Goal: Information Seeking & Learning: Learn about a topic

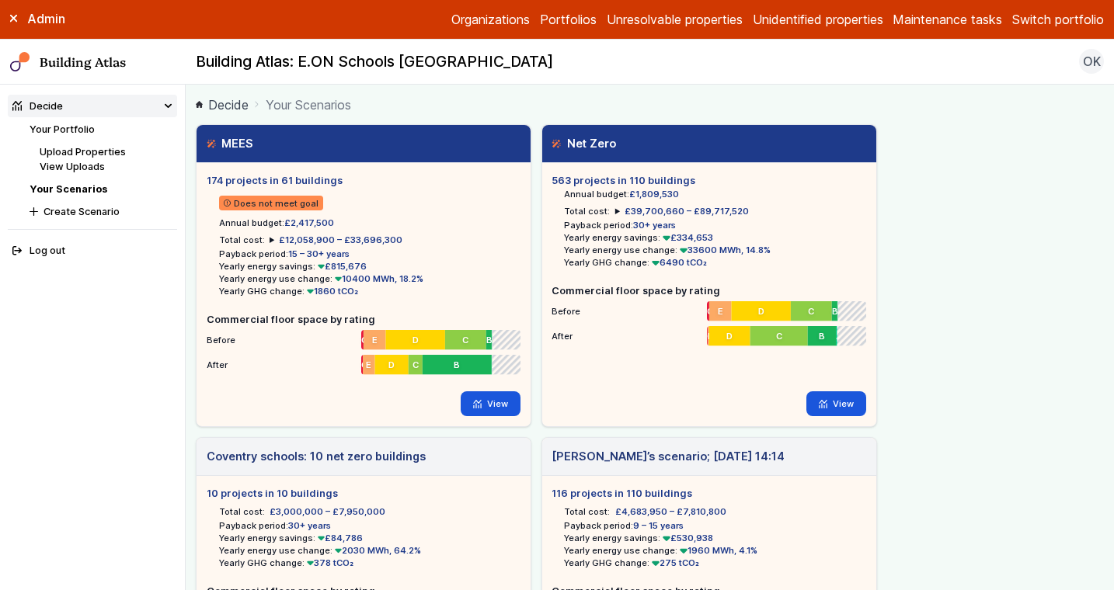
scroll to position [541, 0]
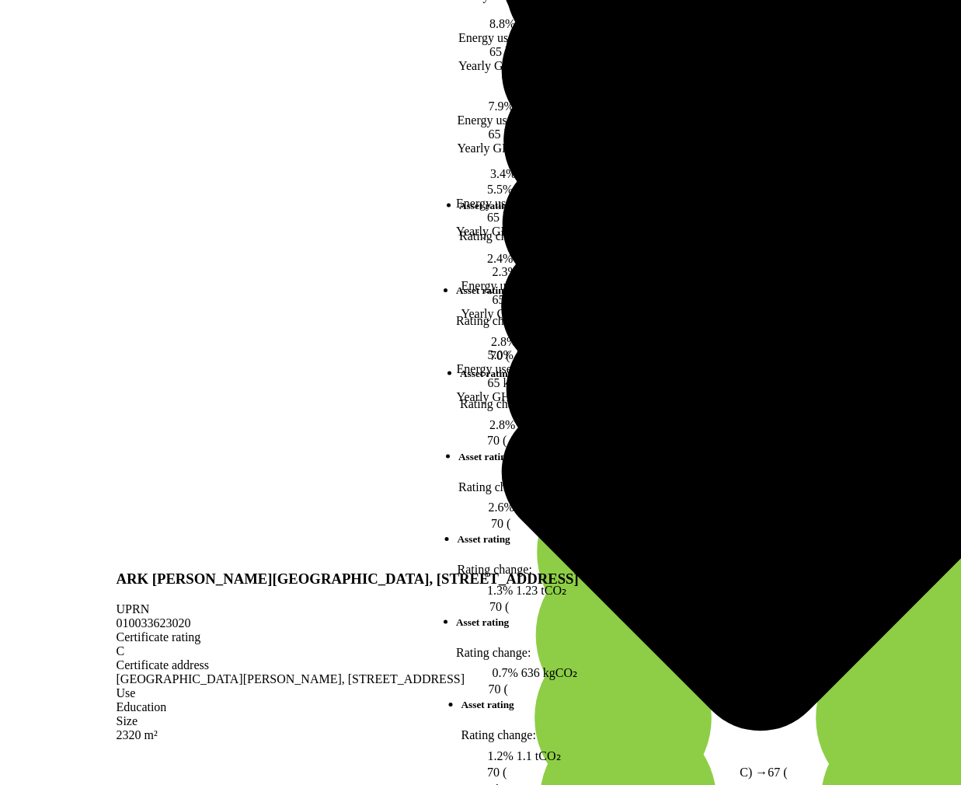
scroll to position [336, 0]
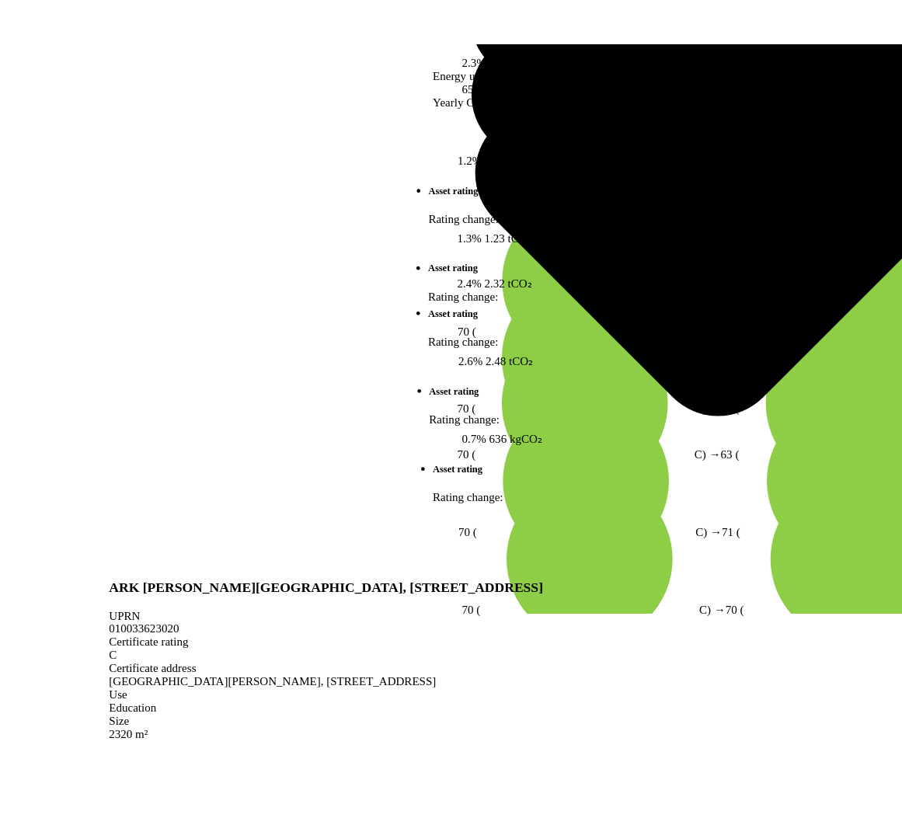
scroll to position [381, 0]
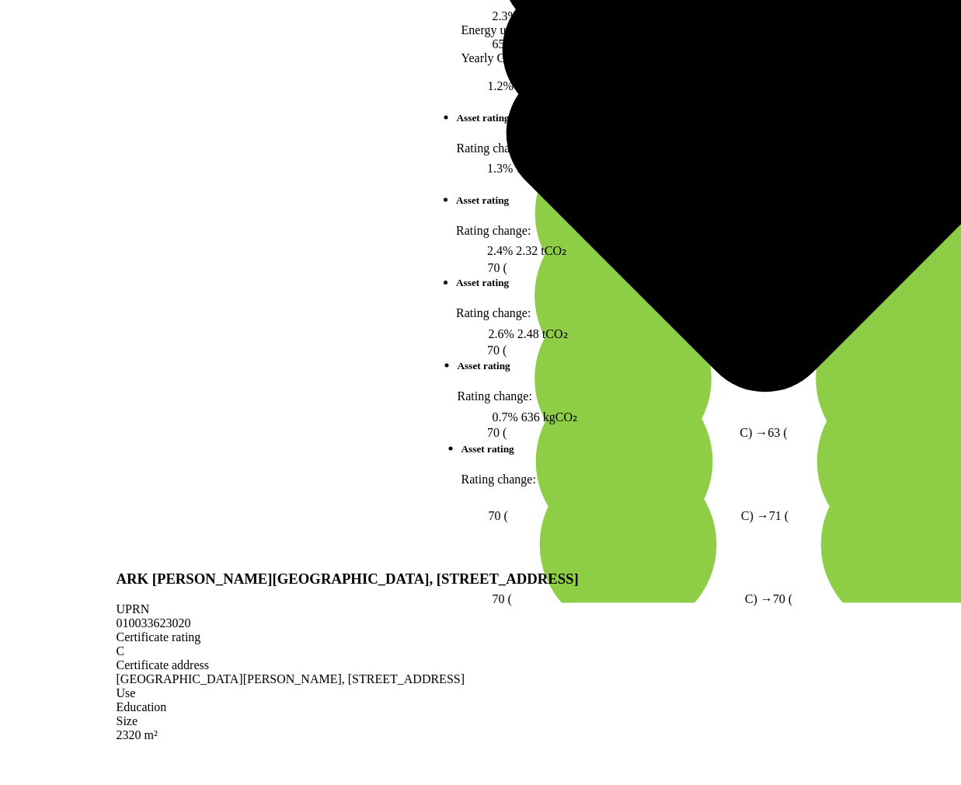
drag, startPoint x: 625, startPoint y: 331, endPoint x: 440, endPoint y: 298, distance: 187.9
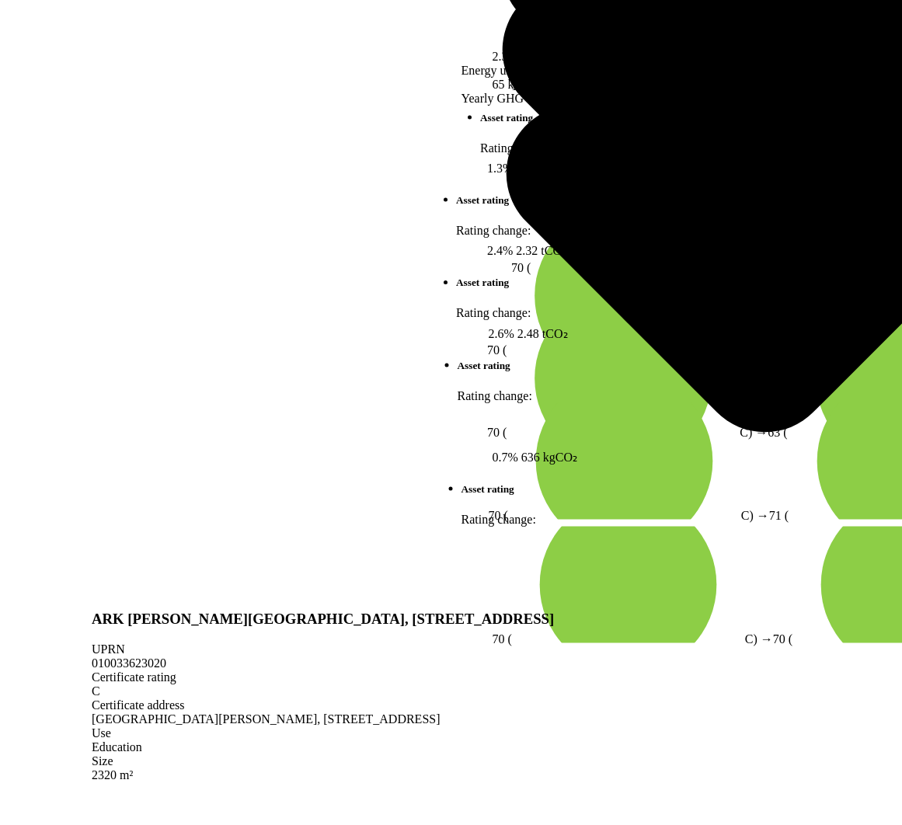
scroll to position [352, 0]
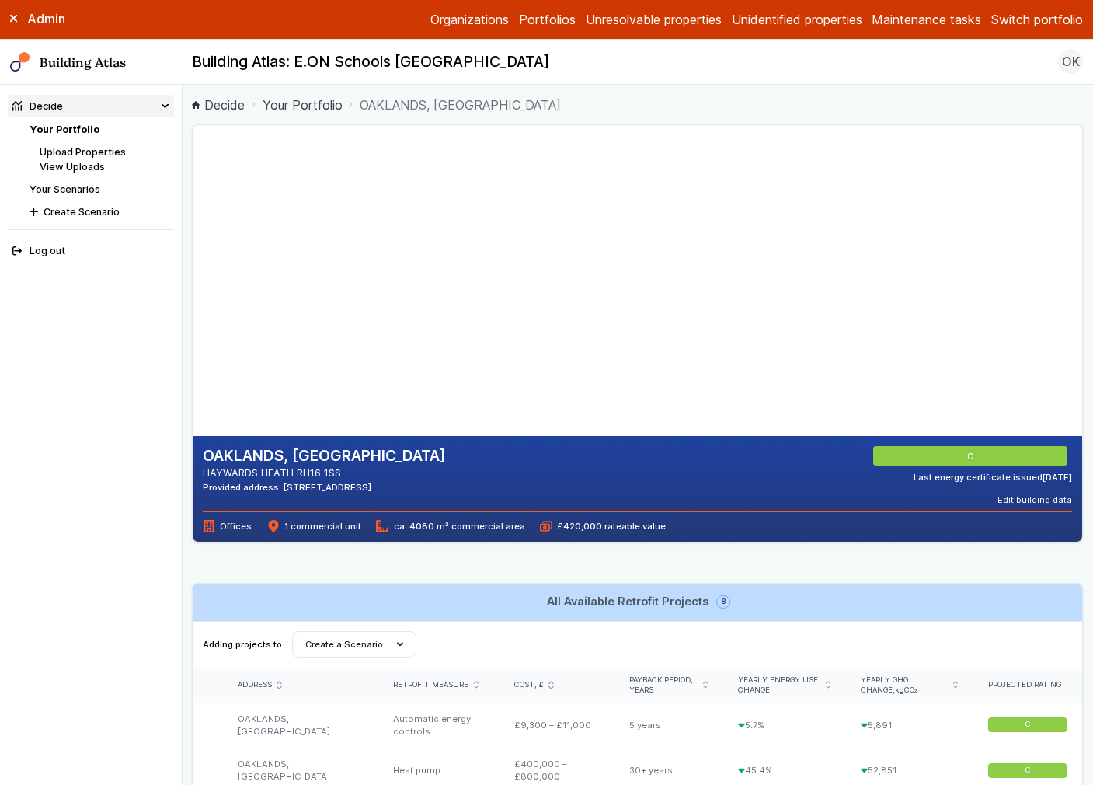
click at [64, 132] on link "Your Portfolio" at bounding box center [65, 130] width 70 height 12
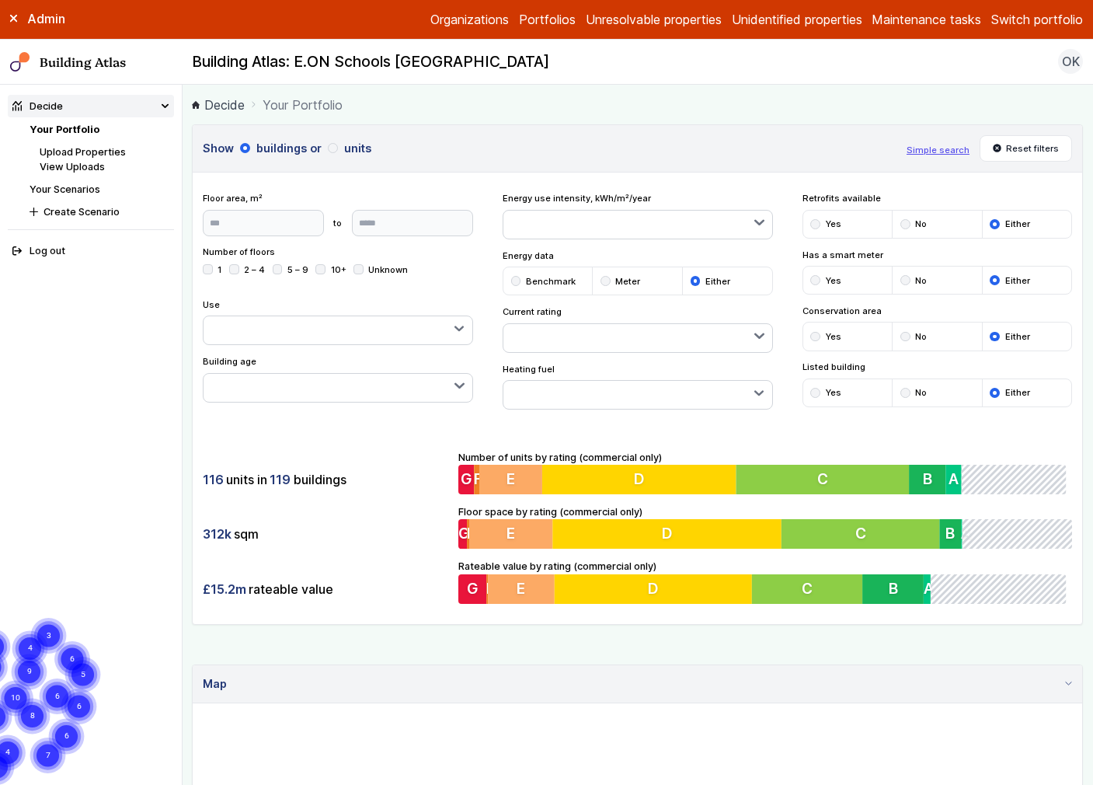
click at [403, 493] on div "116 units in 119 buildings" at bounding box center [325, 480] width 245 height 30
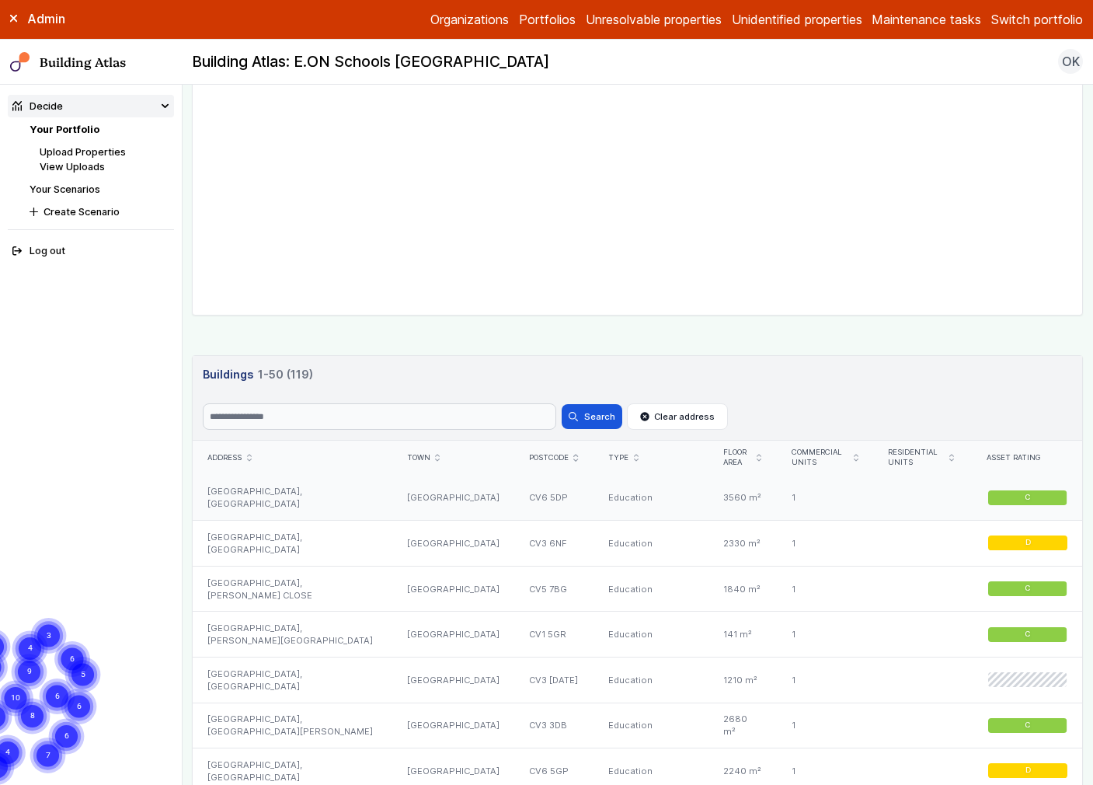
scroll to position [649, 0]
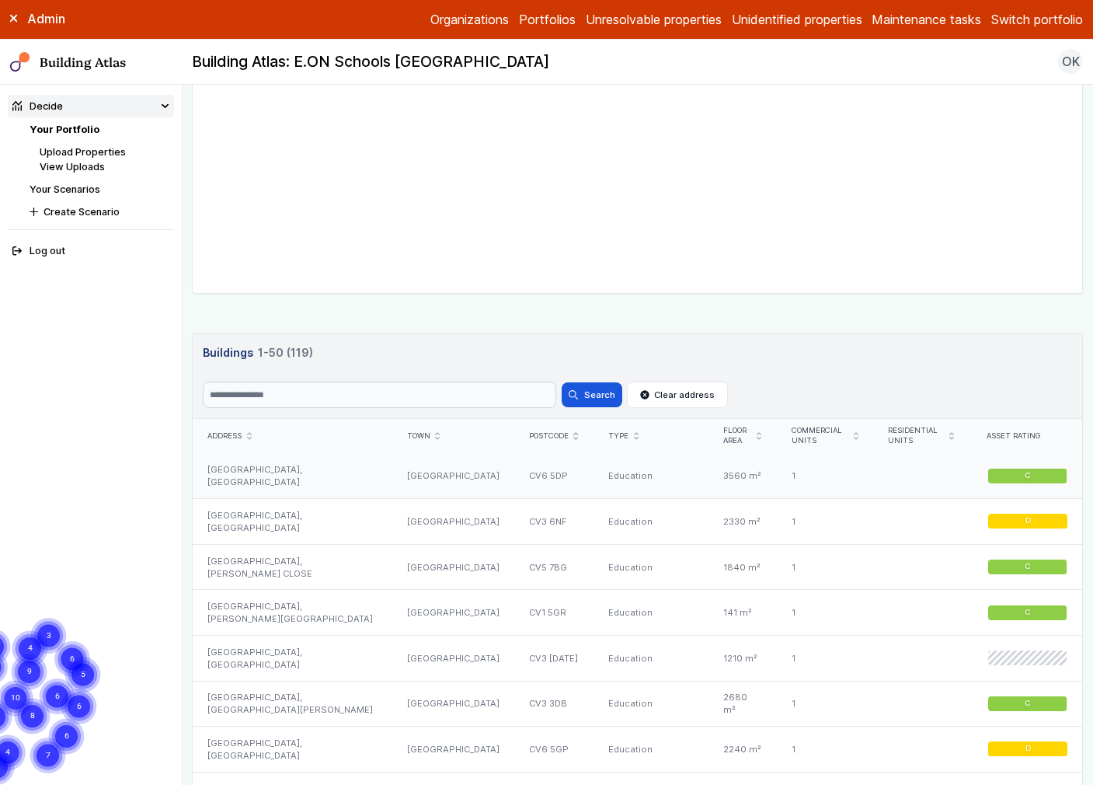
click at [305, 472] on div "BROAD HEATH COMMUNITY PRIMARY SCHOOL, HANFORD CLOSE" at bounding box center [292, 476] width 199 height 45
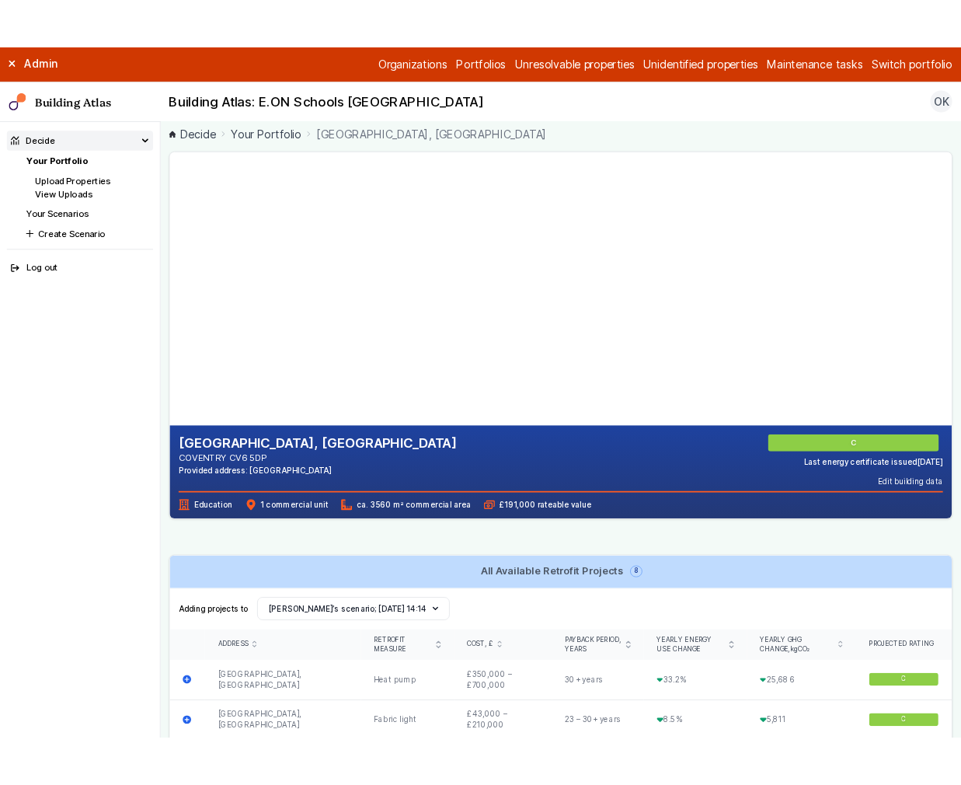
scroll to position [8, 0]
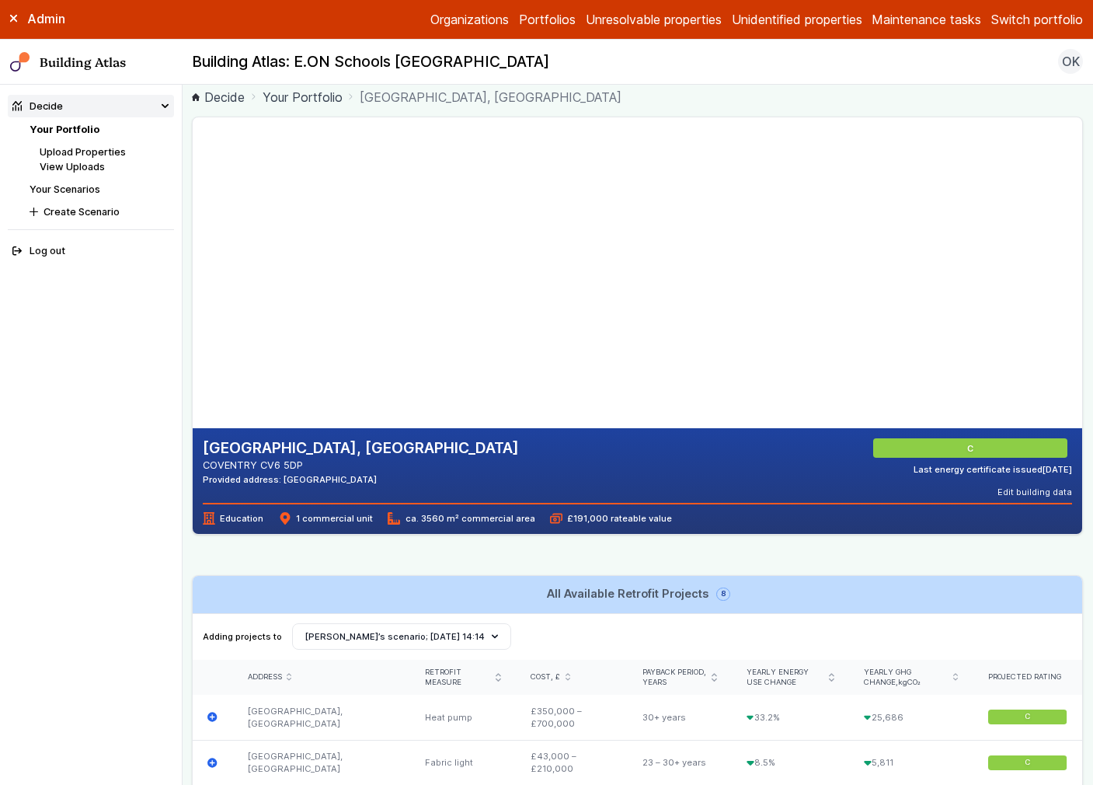
click at [692, 572] on div "BROAD HEATH COMMUNITY PRIMARY SCHOOL, HANFORD CLOSE COVENTRY CV6 5DP Provided a…" at bounding box center [637, 796] width 891 height 1358
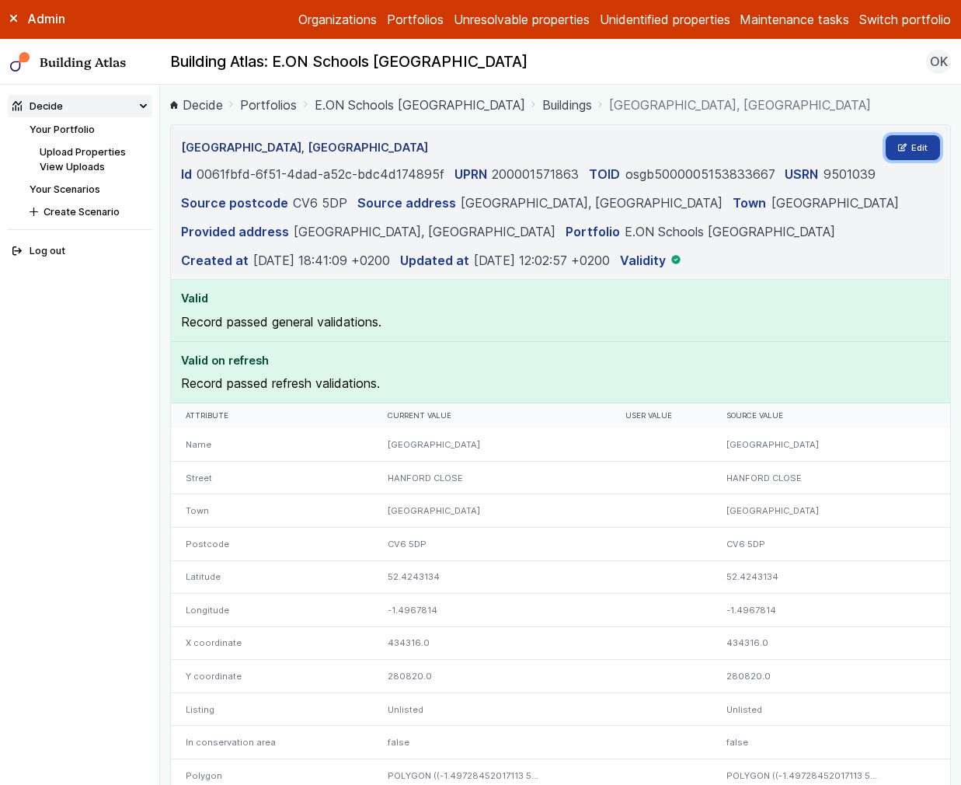
click at [913, 141] on link "Edit" at bounding box center [913, 147] width 55 height 25
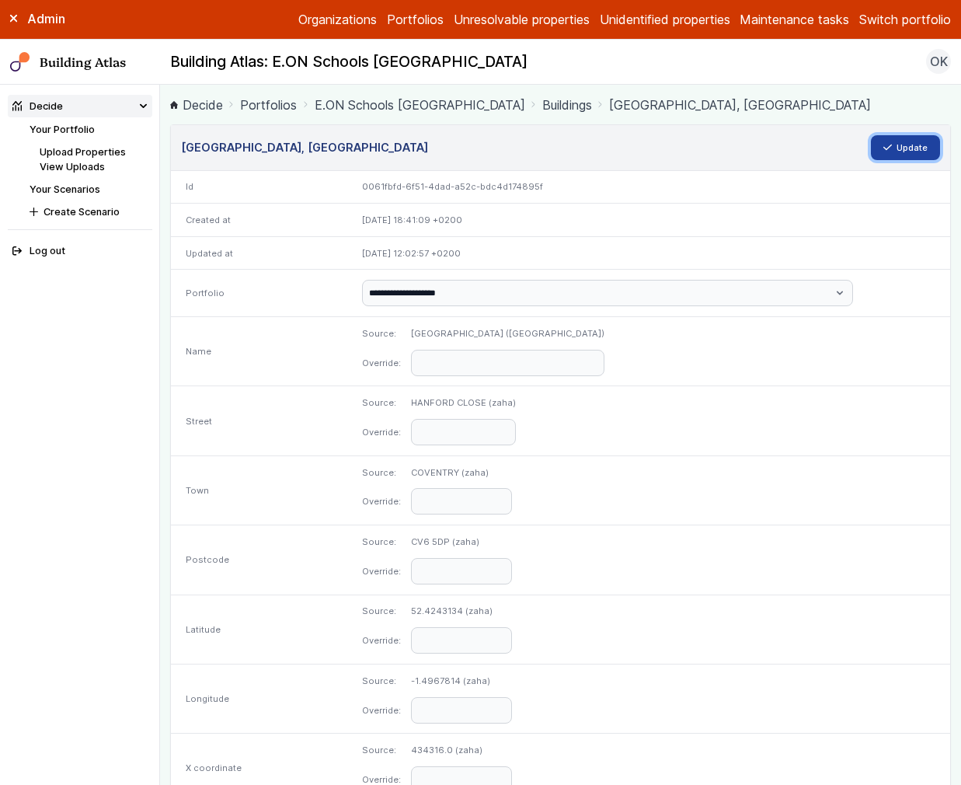
click at [883, 145] on button "Update" at bounding box center [906, 147] width 70 height 25
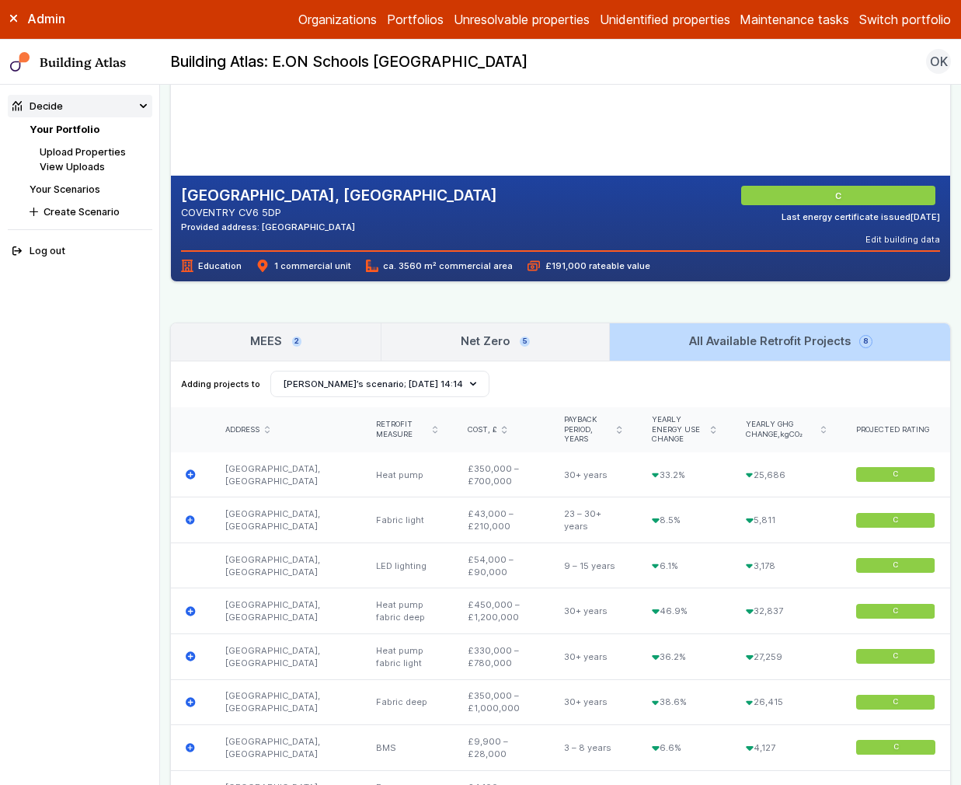
scroll to position [266, 0]
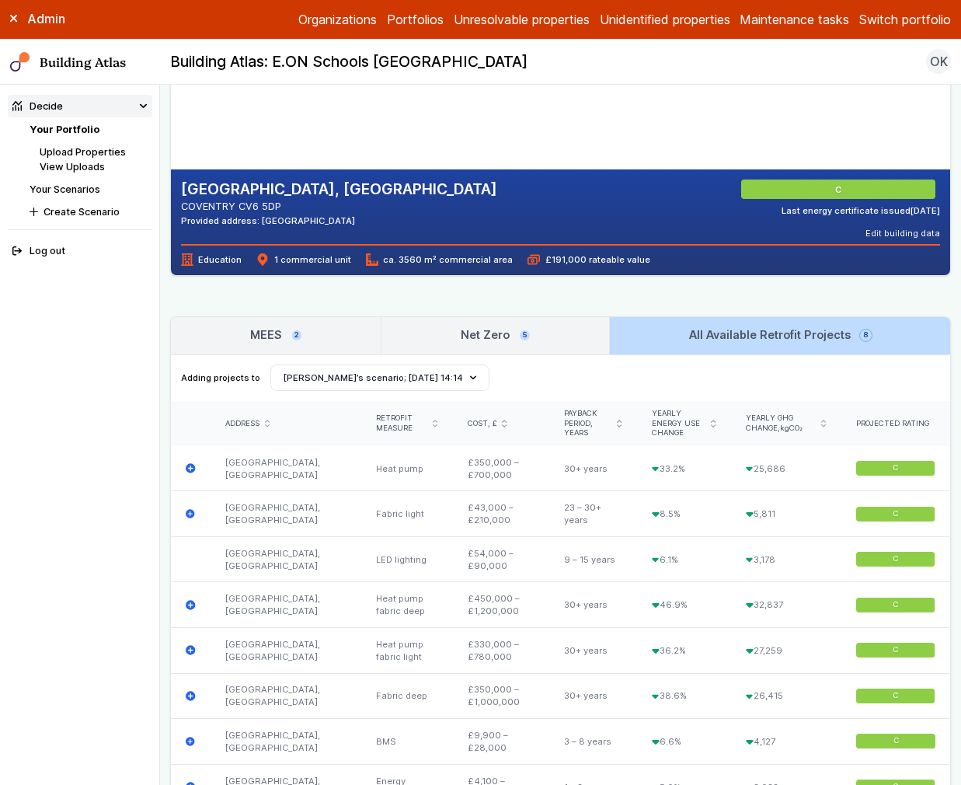
click at [305, 335] on link "MEES 2" at bounding box center [276, 335] width 210 height 37
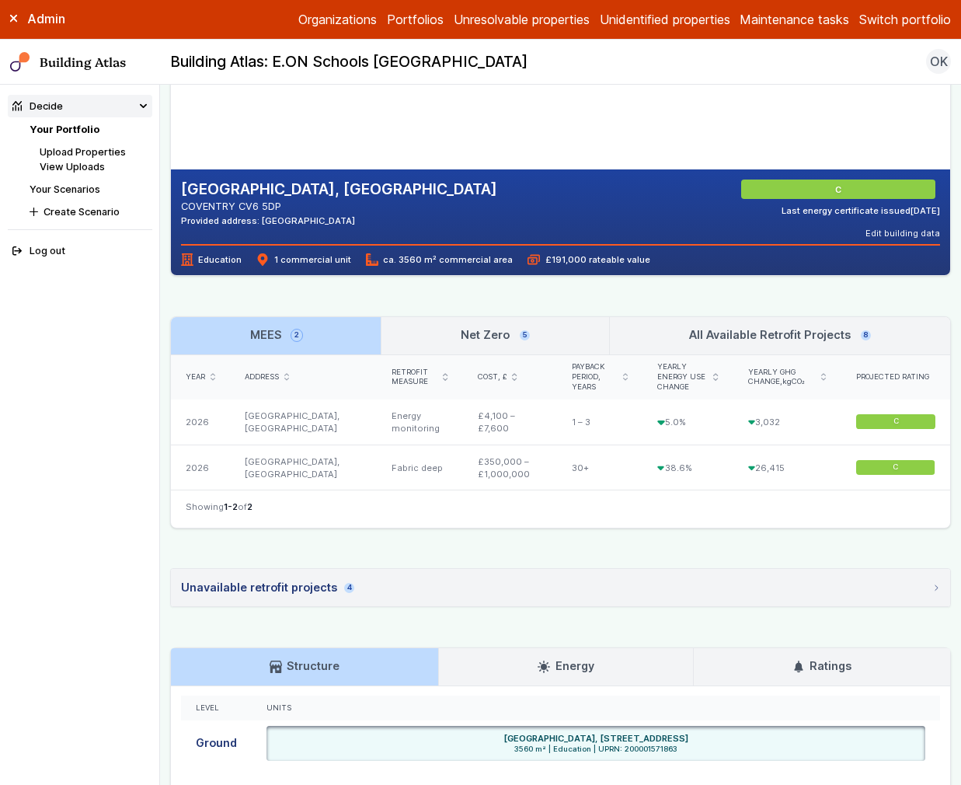
click at [402, 337] on link "Net Zero 5" at bounding box center [495, 335] width 228 height 37
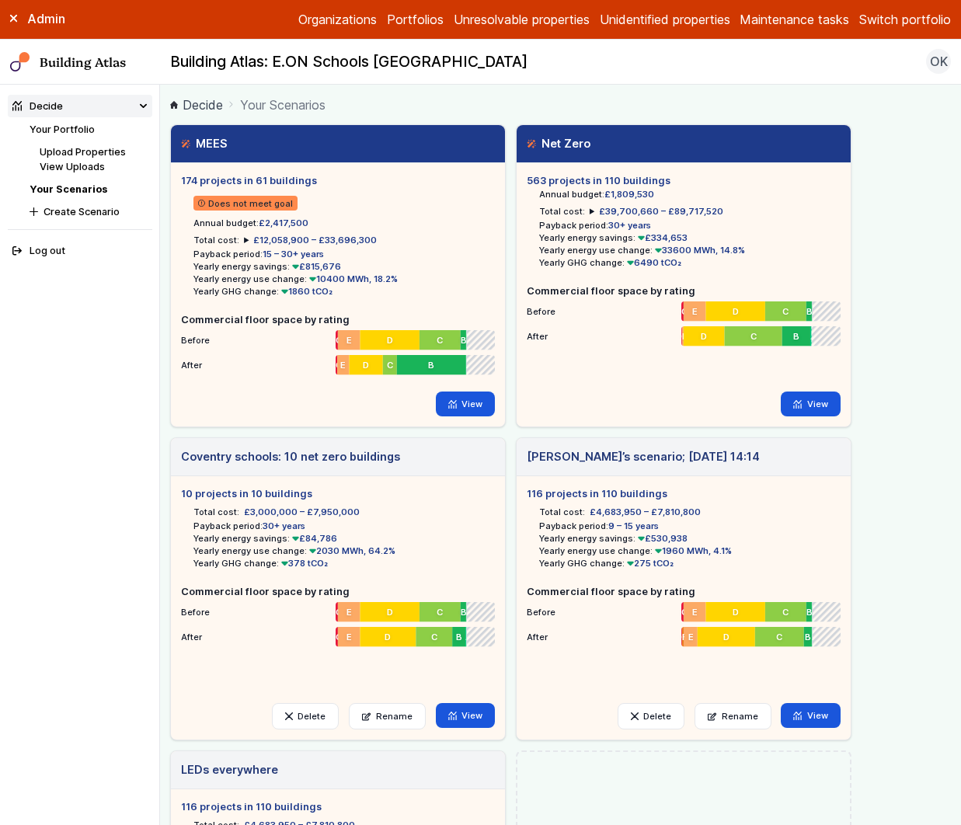
scroll to position [316, 0]
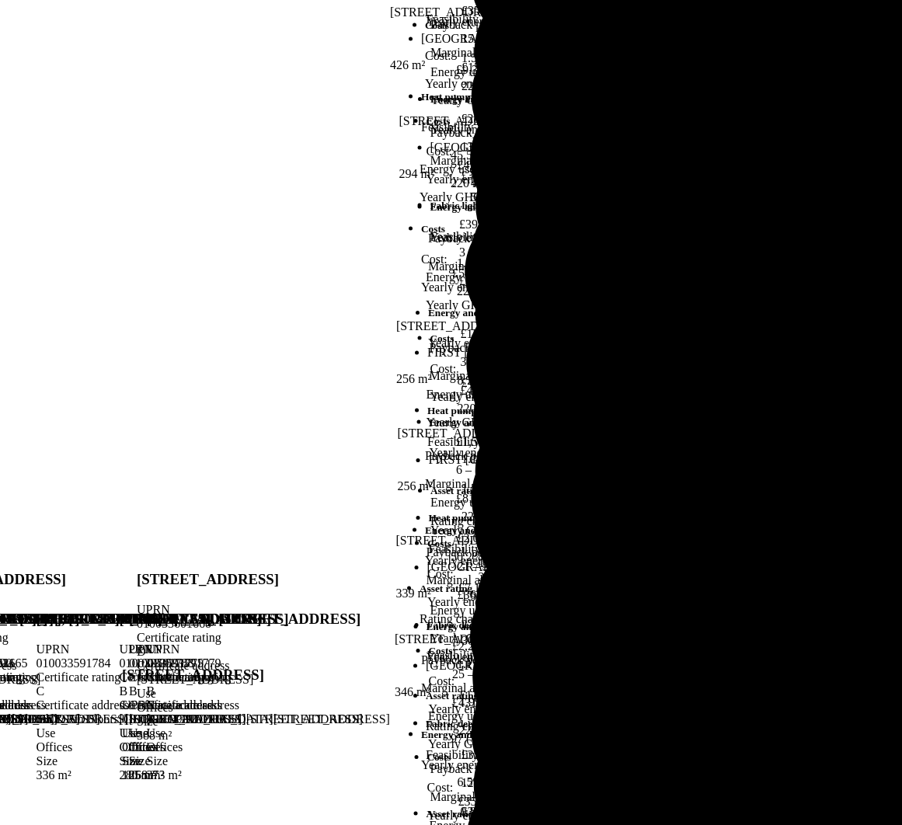
scroll to position [413, 0]
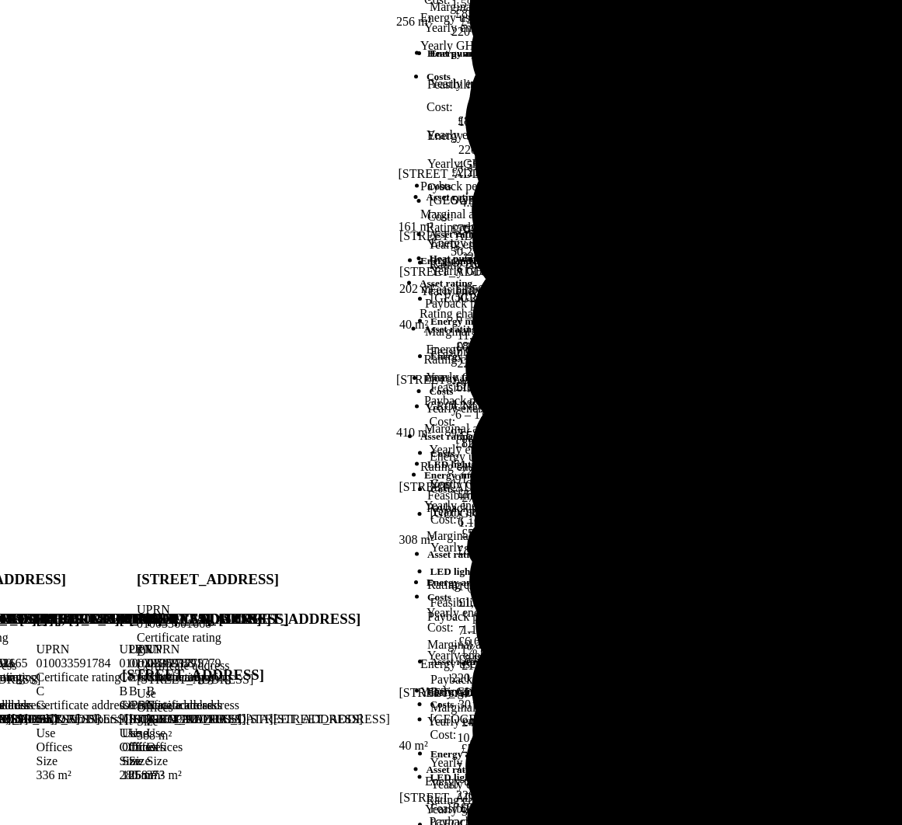
scroll to position [691, 0]
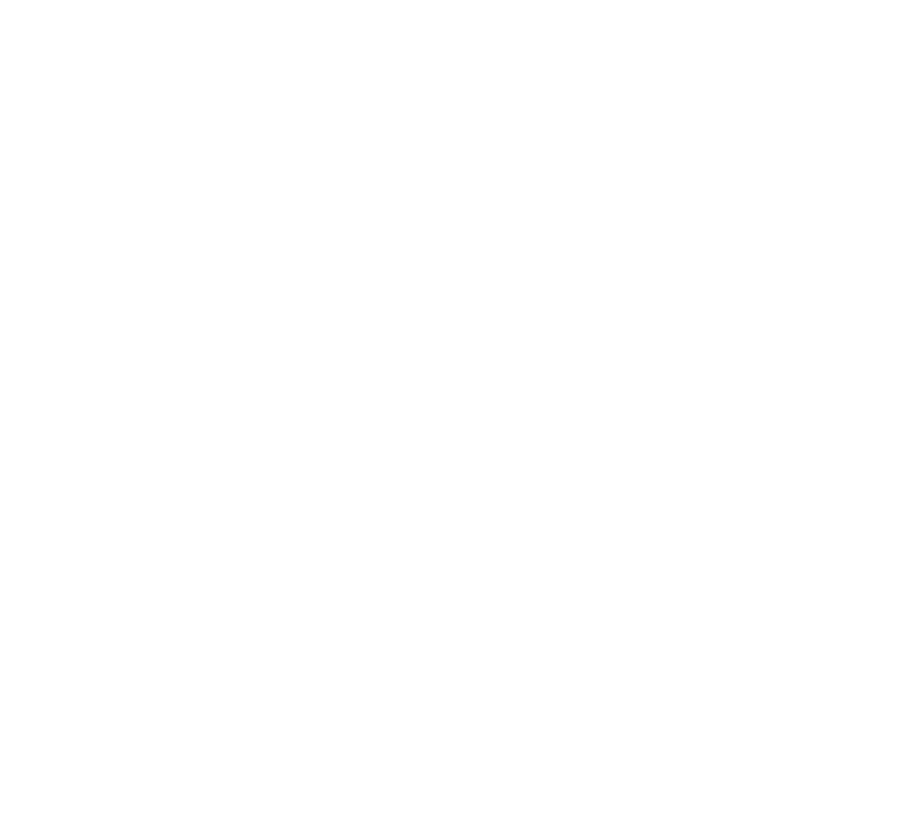
scroll to position [555, 0]
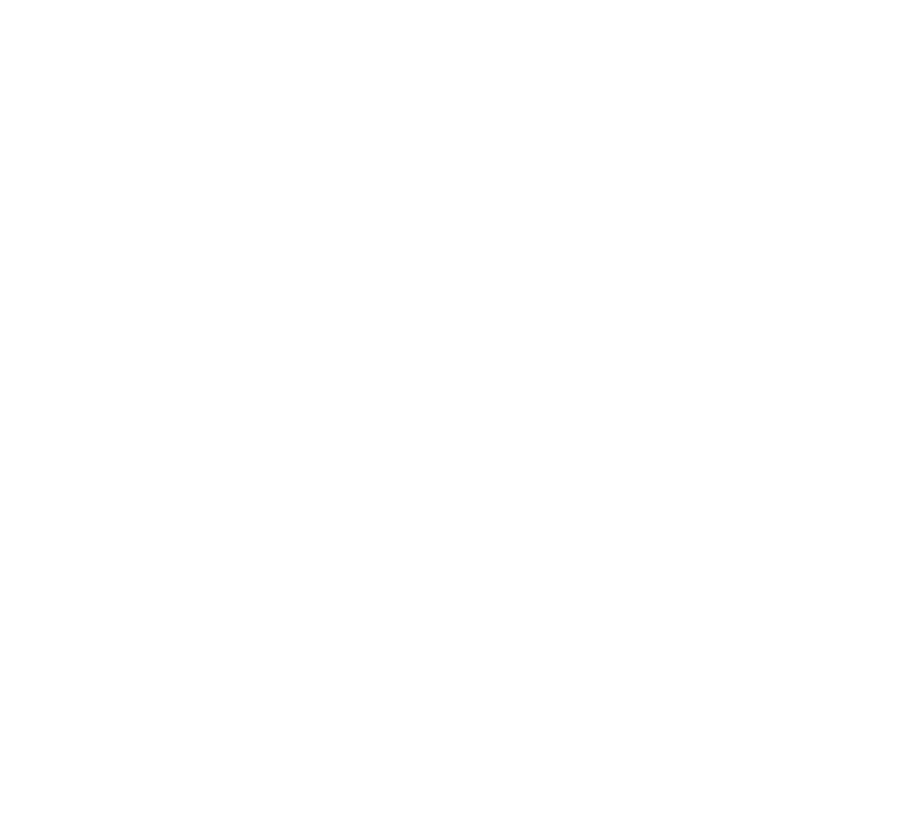
scroll to position [3584, 0]
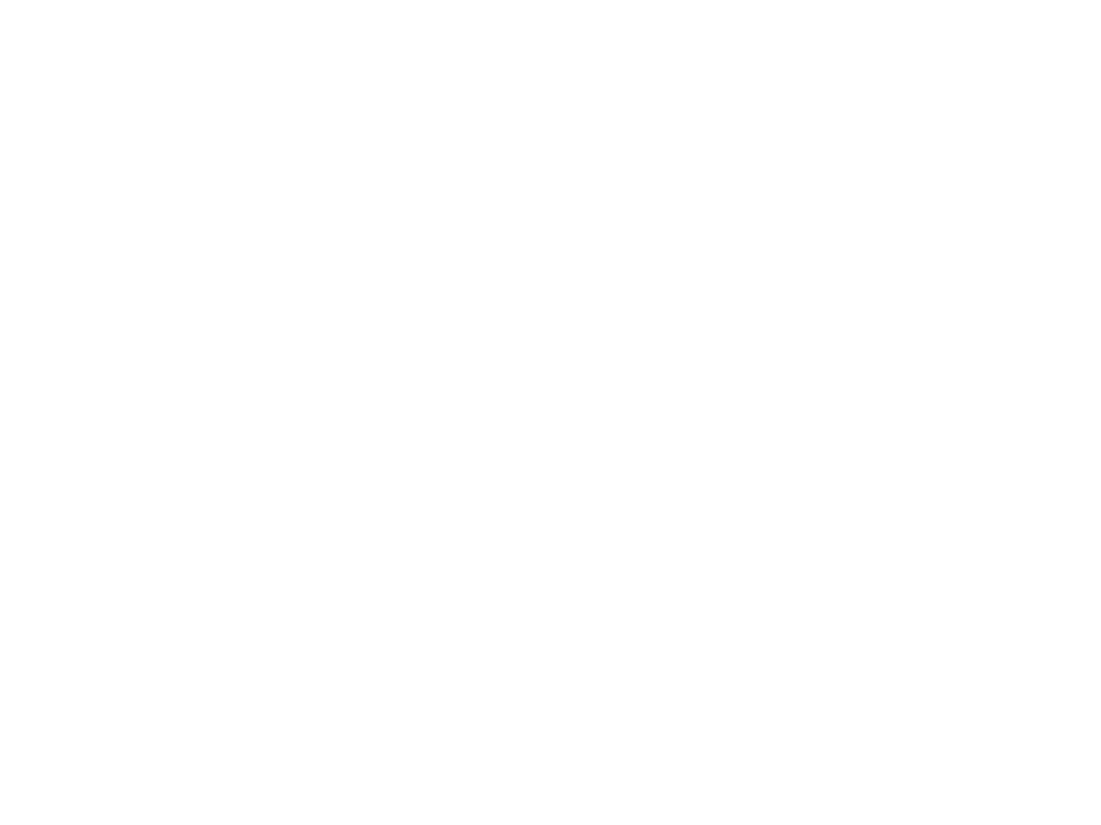
scroll to position [657, 0]
